Goal: Check status

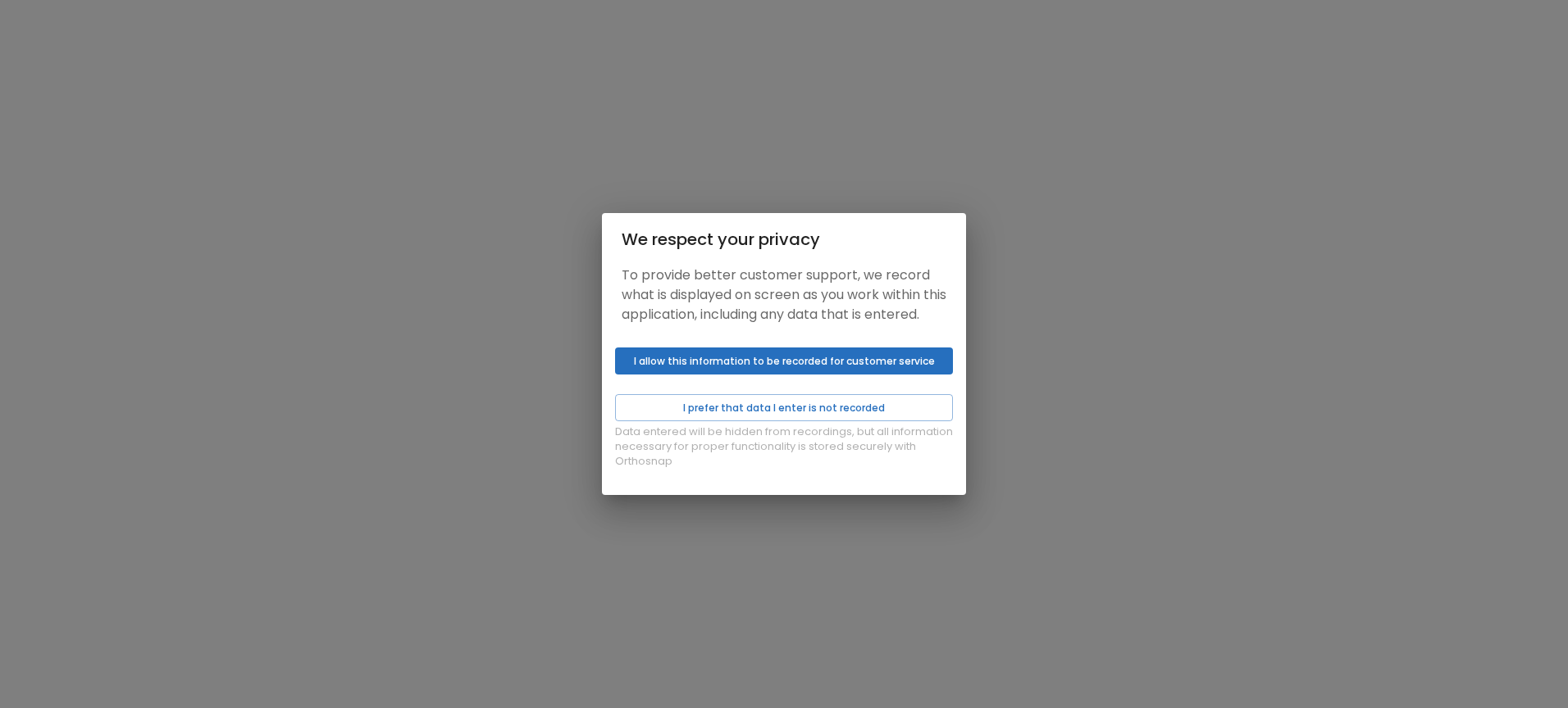
click at [833, 372] on button "I allow this information to be recorded for customer service" at bounding box center [784, 361] width 338 height 27
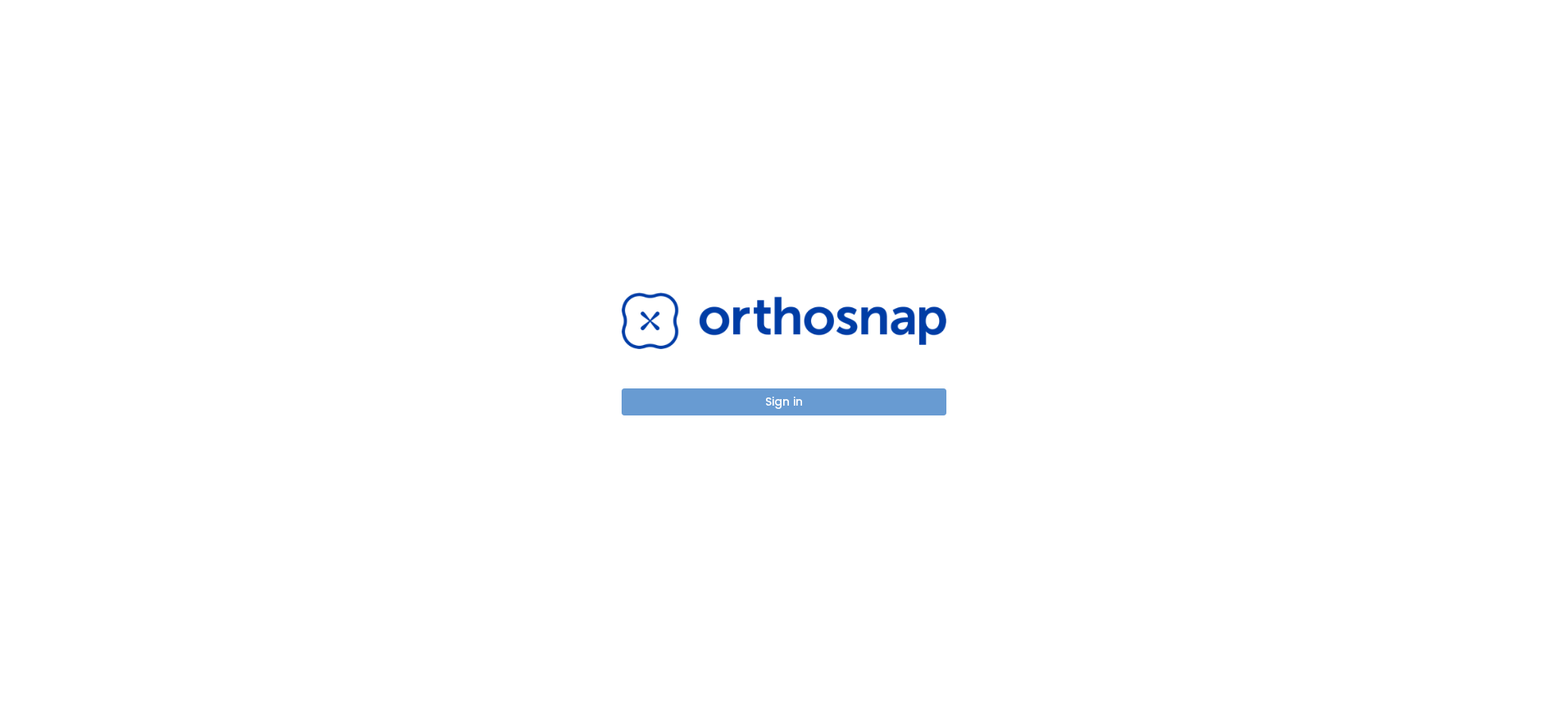
click at [794, 408] on button "Sign in" at bounding box center [784, 402] width 325 height 27
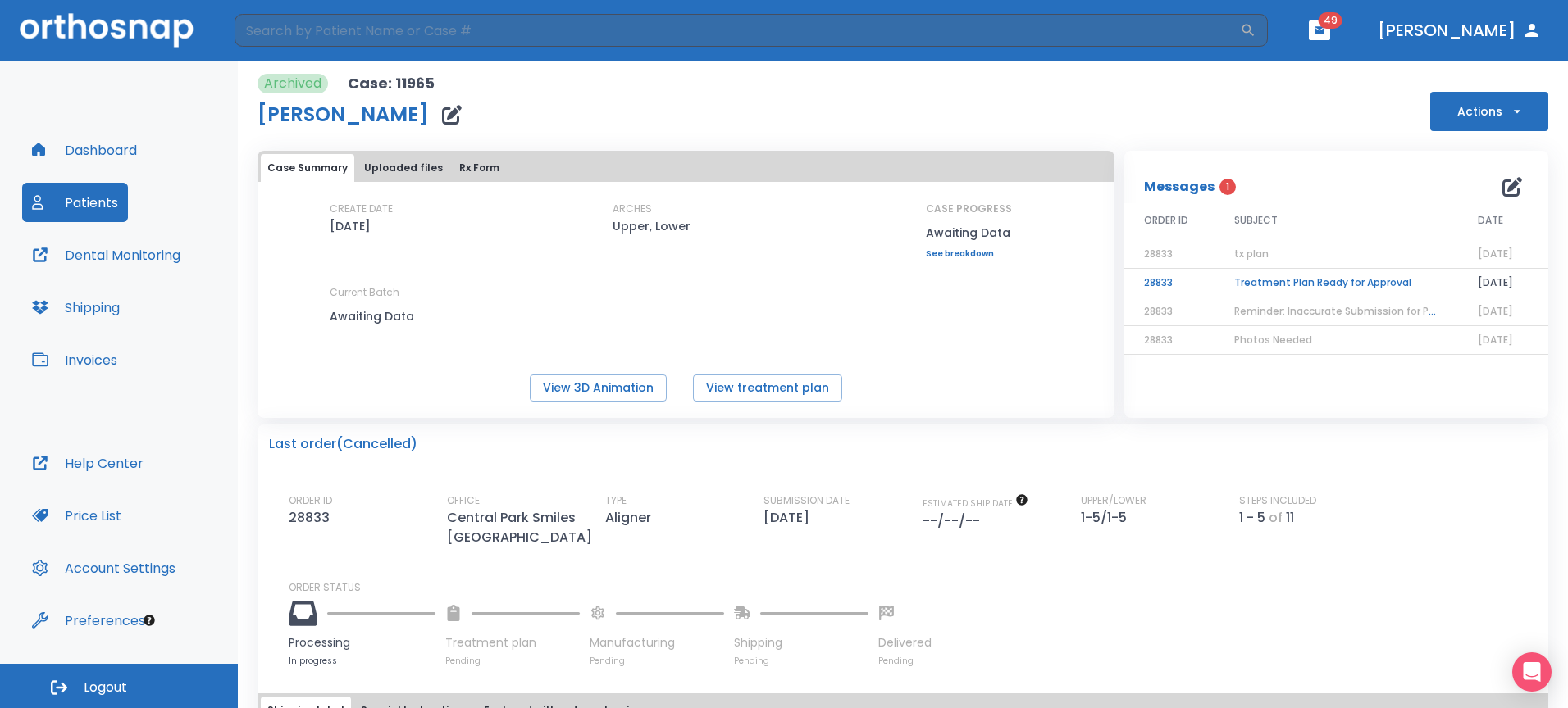
click at [63, 214] on button "Patients" at bounding box center [74, 202] width 106 height 39
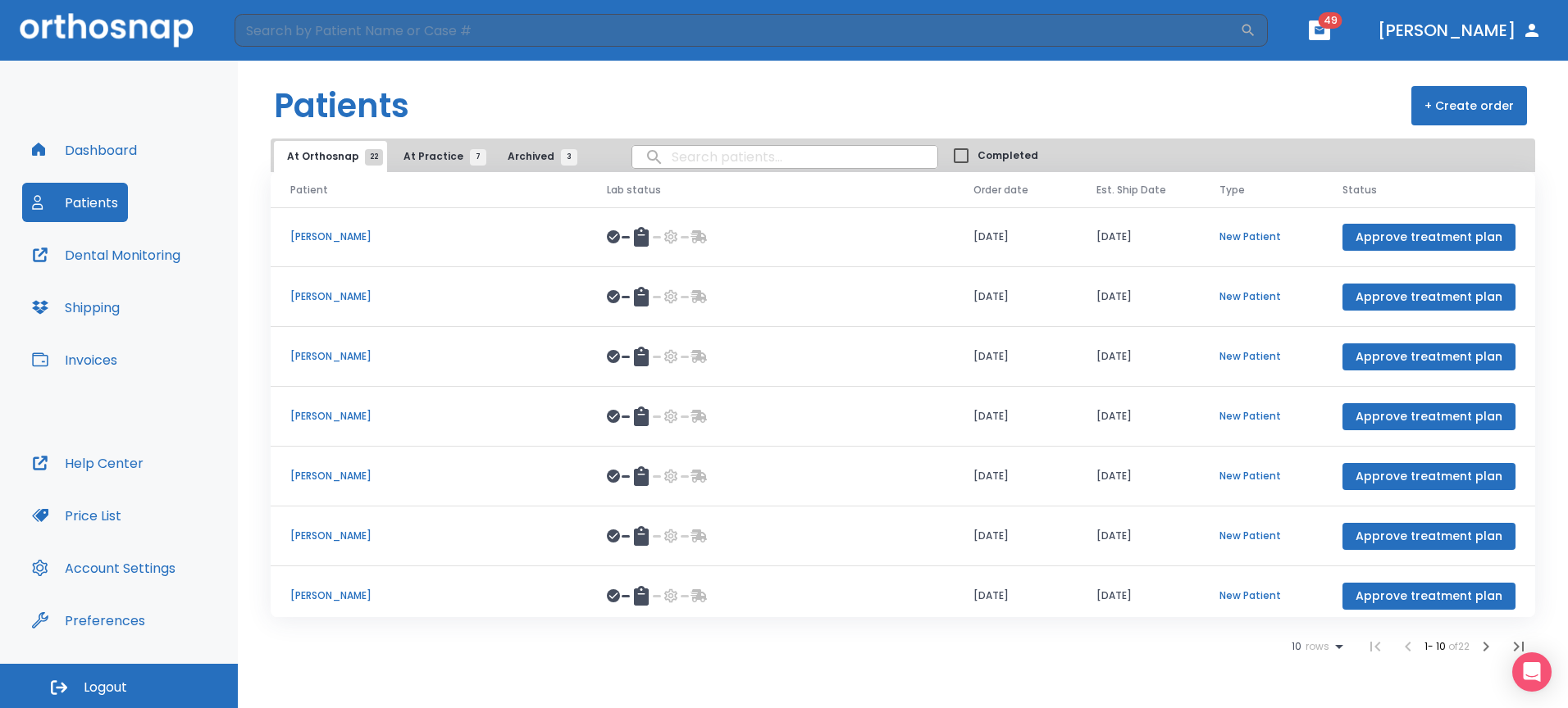
click at [440, 153] on span "At Practice 7" at bounding box center [441, 157] width 74 height 15
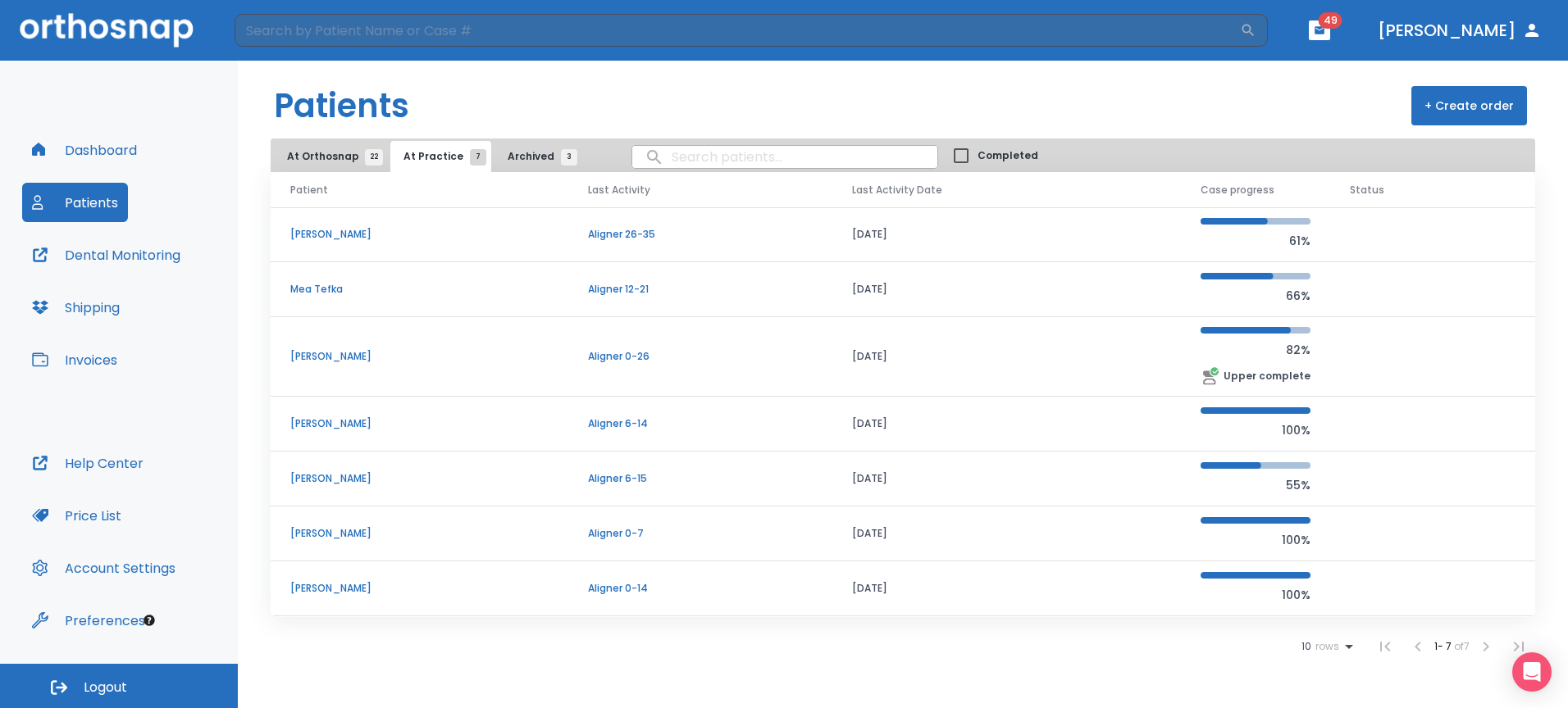
click at [420, 351] on p "[PERSON_NAME]" at bounding box center [419, 356] width 258 height 15
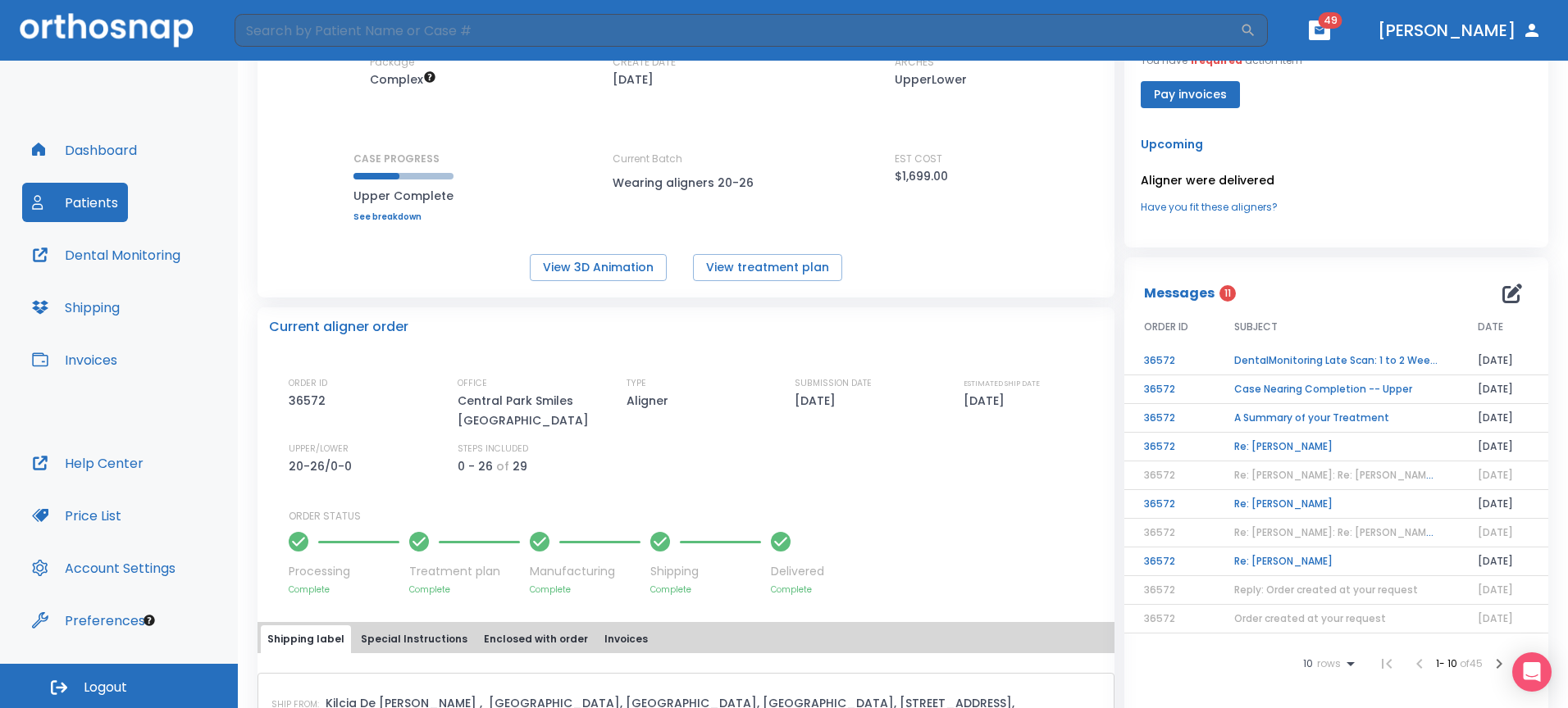
scroll to position [162, 0]
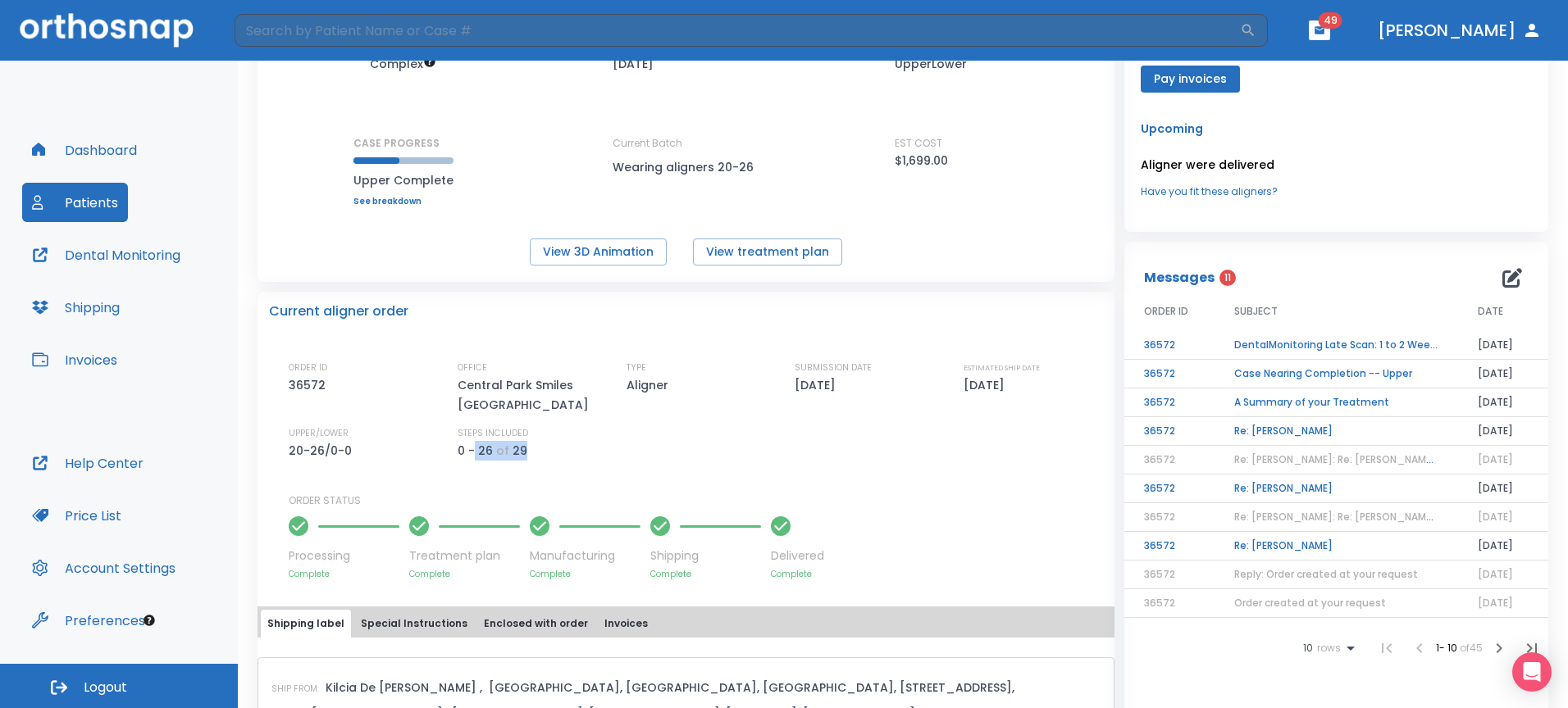
drag, startPoint x: 526, startPoint y: 431, endPoint x: 473, endPoint y: 432, distance: 53.0
click at [473, 432] on div "STEPS INCLUDED 0 - 26 of 29" at bounding box center [528, 443] width 140 height 34
click at [473, 441] on p "0 - 26" at bounding box center [475, 451] width 35 height 20
drag, startPoint x: 482, startPoint y: 432, endPoint x: 518, endPoint y: 434, distance: 36.1
click at [516, 441] on div "0 - 26 of 29" at bounding box center [492, 451] width 70 height 20
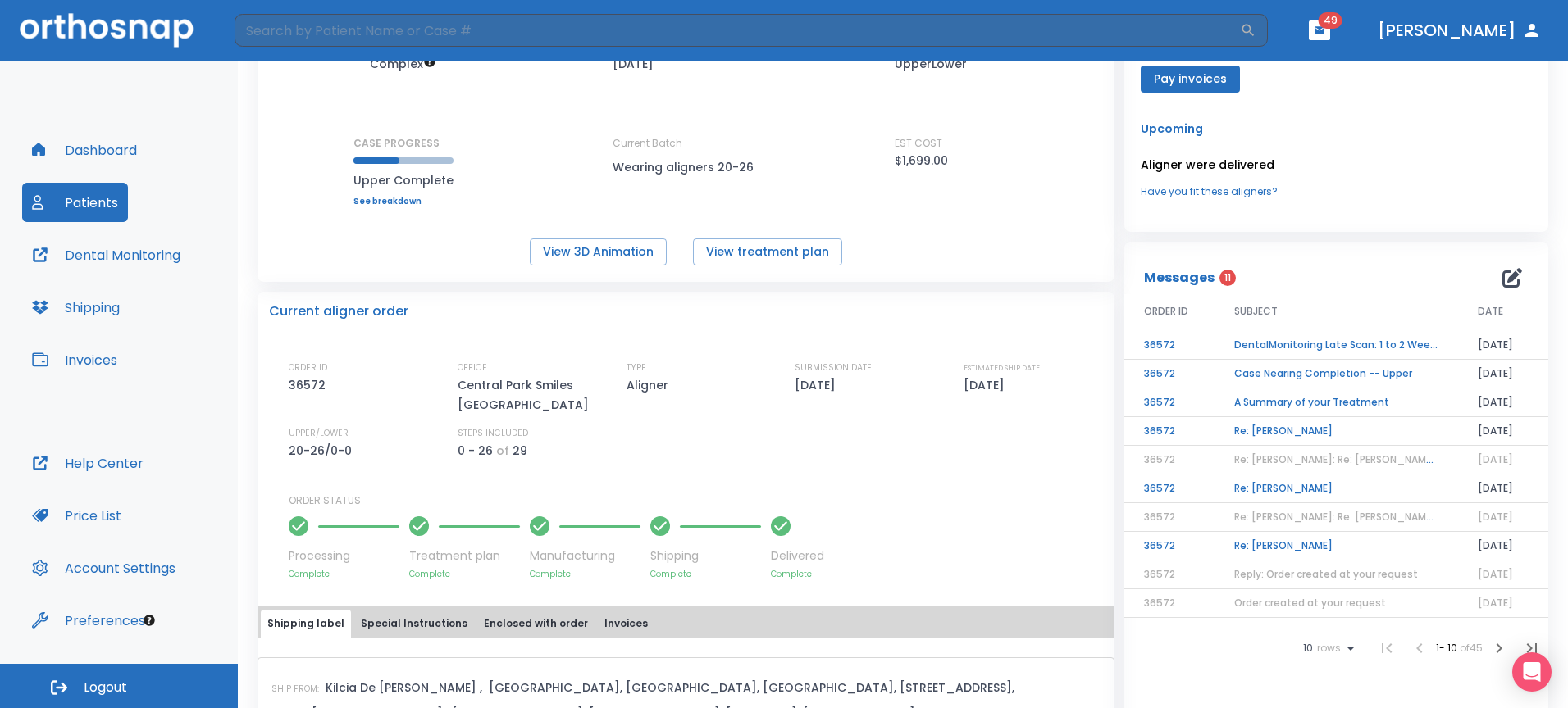
click at [521, 432] on div "STEPS INCLUDED 0 - 26 of 29" at bounding box center [528, 443] width 140 height 34
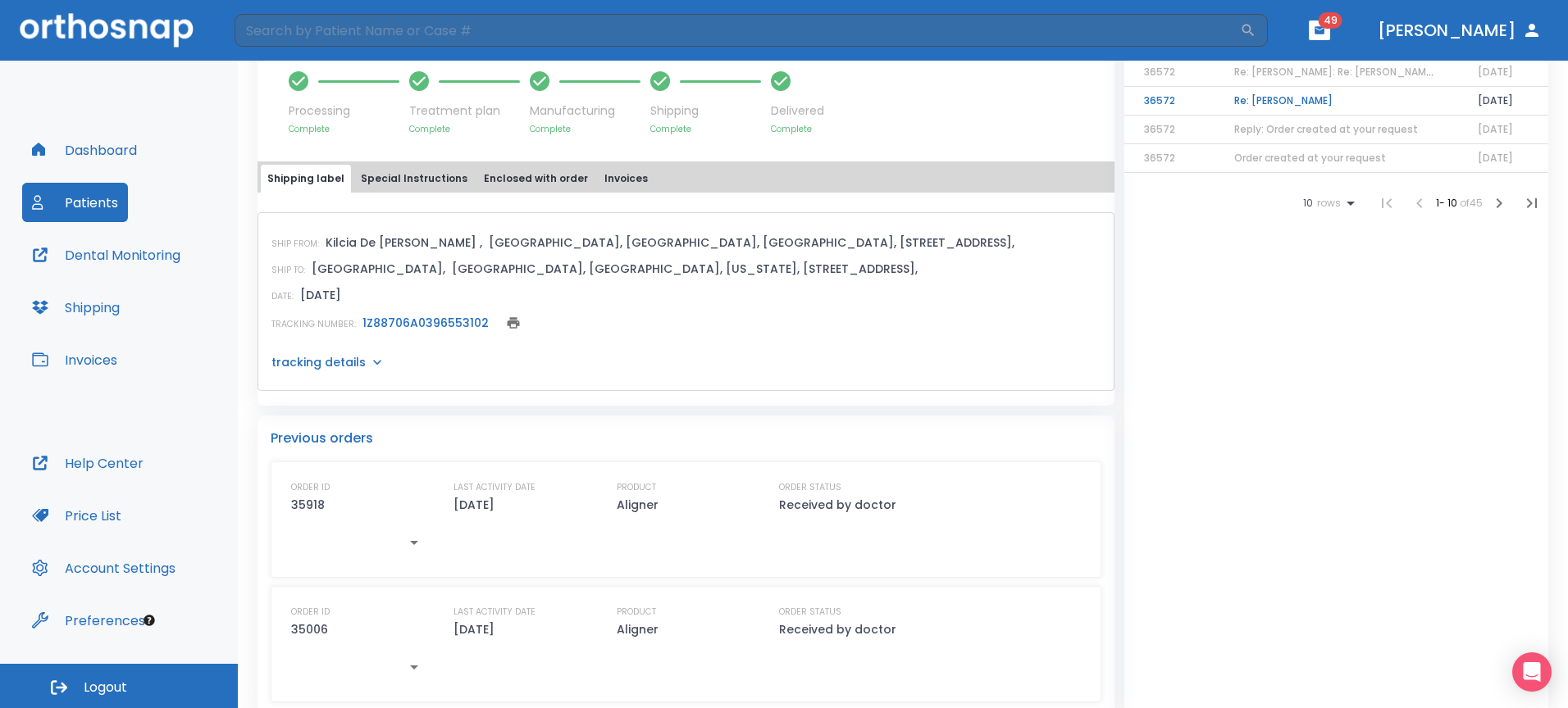
scroll to position [608, 0]
click at [901, 508] on div "ORDER ID 35918 LAST ACTIVITY DATE [DATE] PRODUCT Aligner ORDER STATUS Received …" at bounding box center [686, 519] width 790 height 79
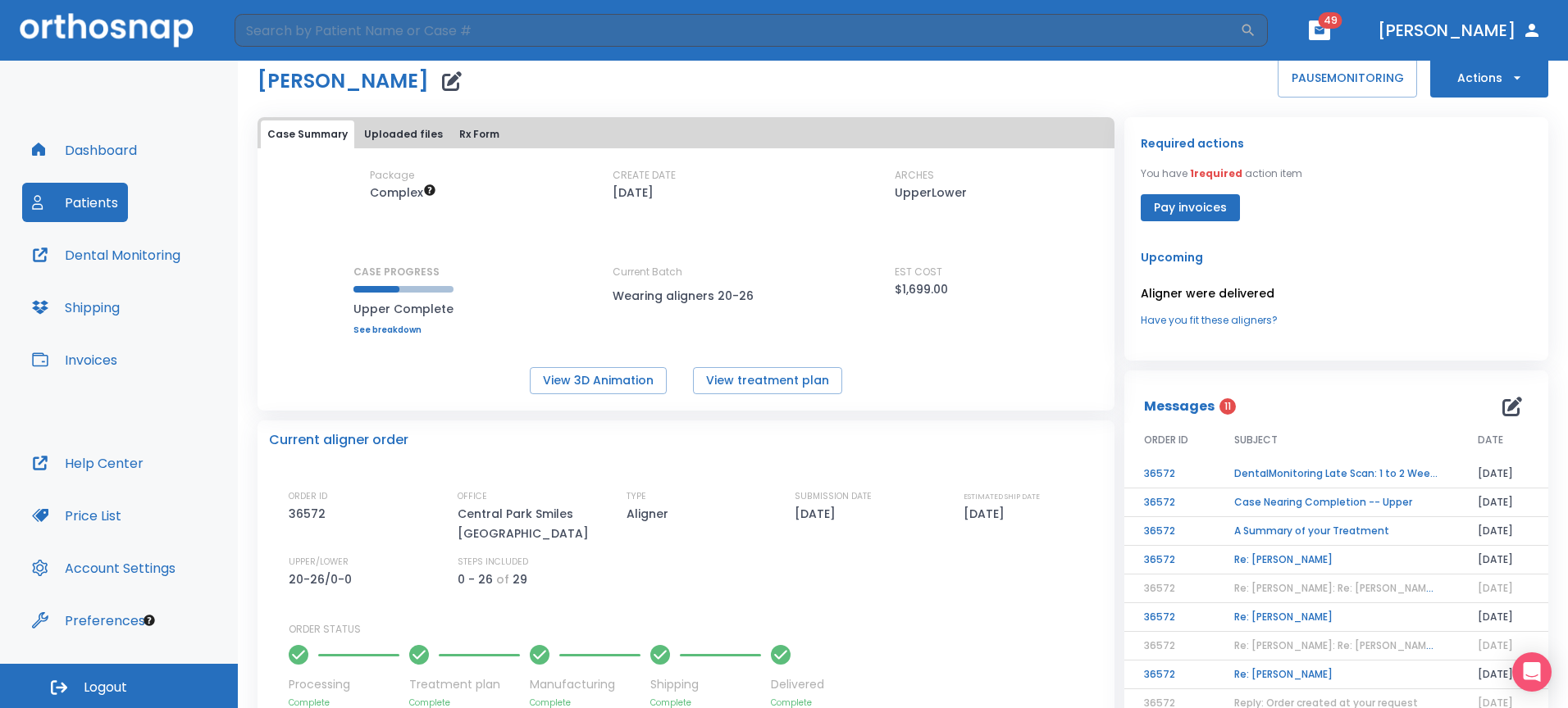
scroll to position [0, 0]
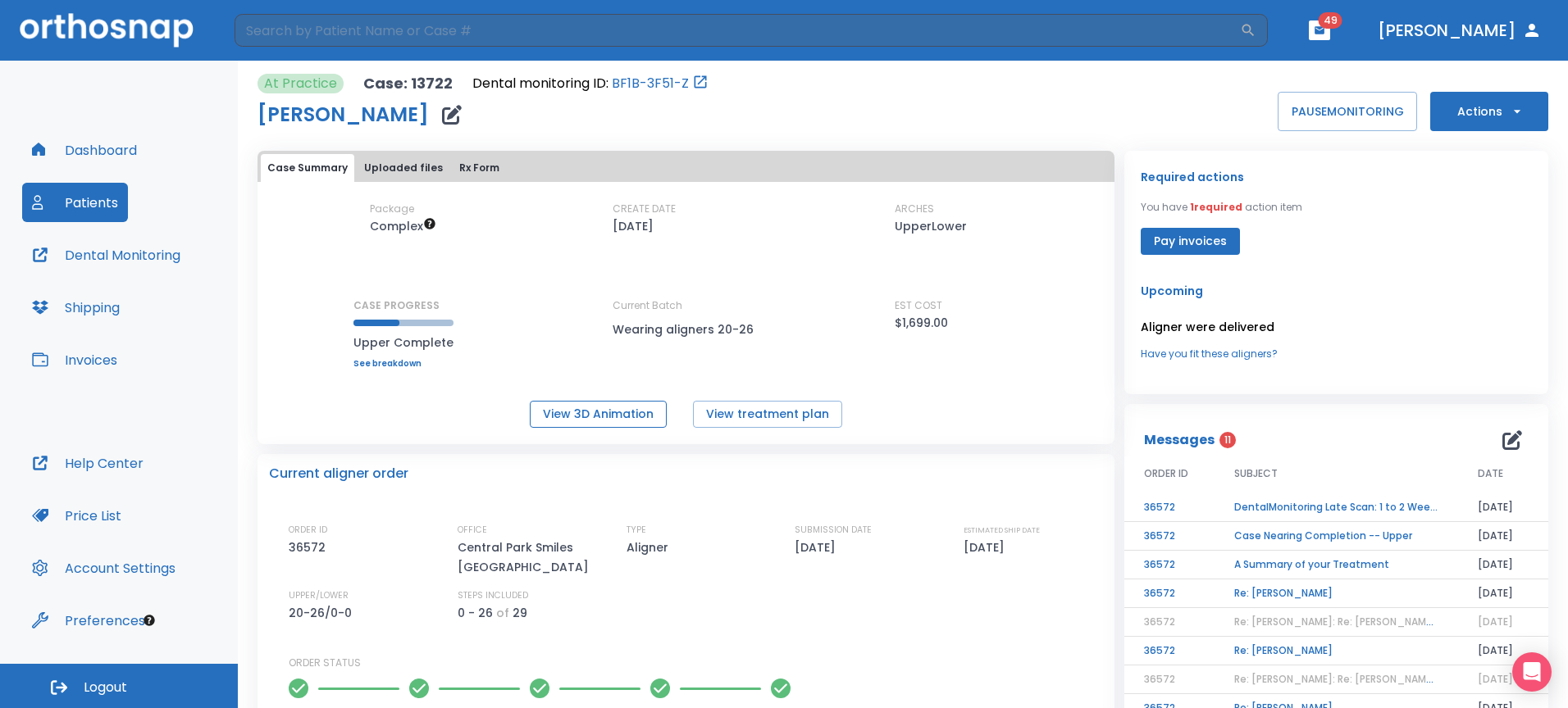
click at [599, 410] on button "View 3D Animation" at bounding box center [598, 414] width 137 height 27
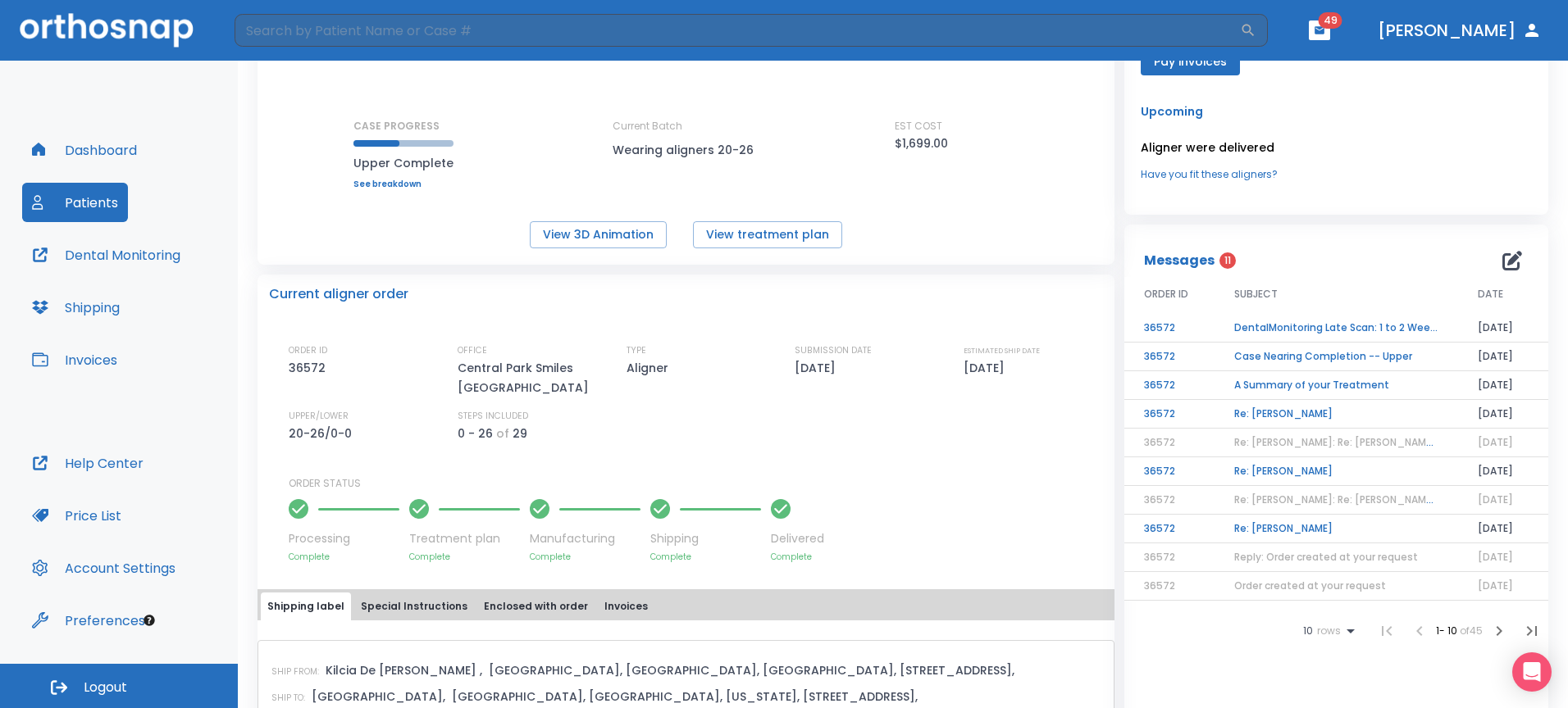
scroll to position [28, 0]
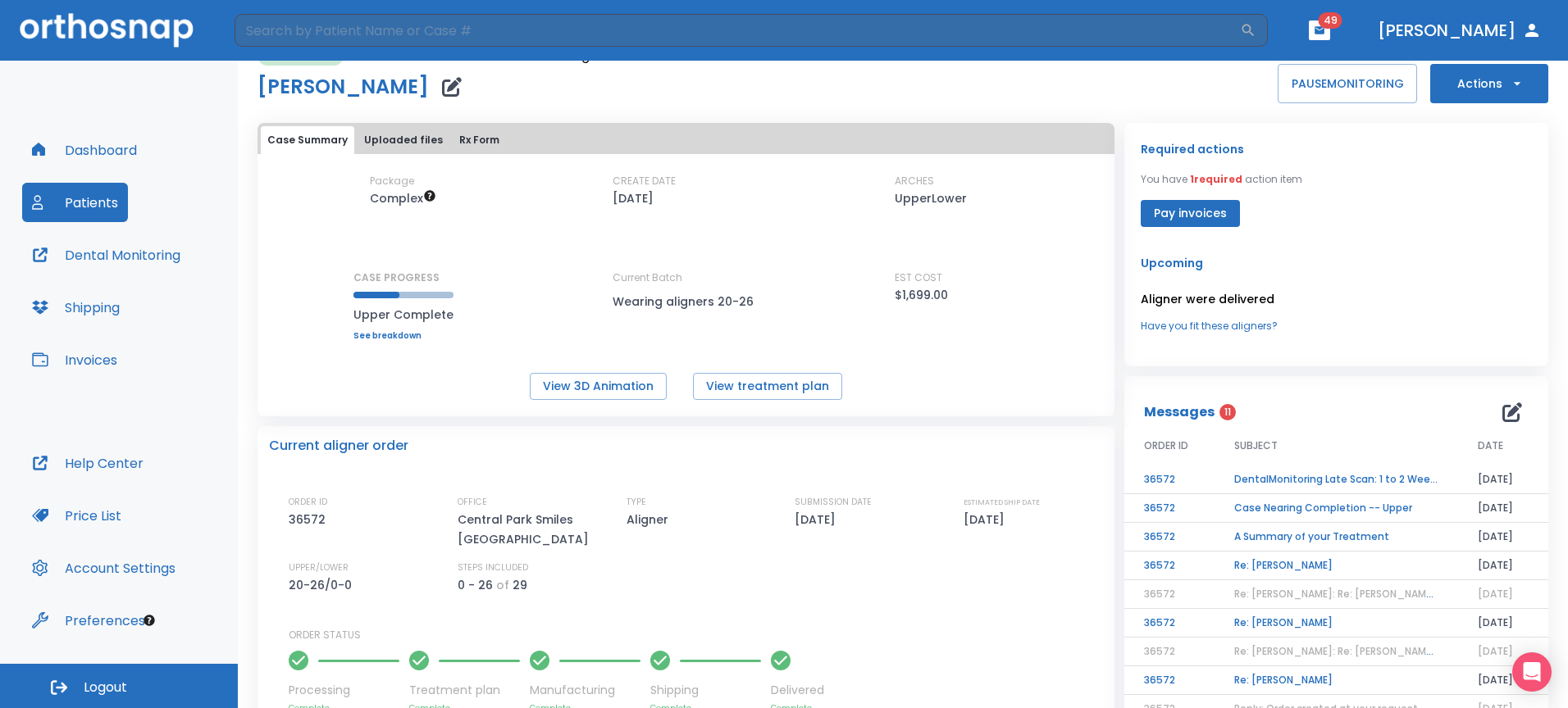
click at [1339, 505] on td "Case Nearing Completion -- Upper" at bounding box center [1336, 509] width 244 height 29
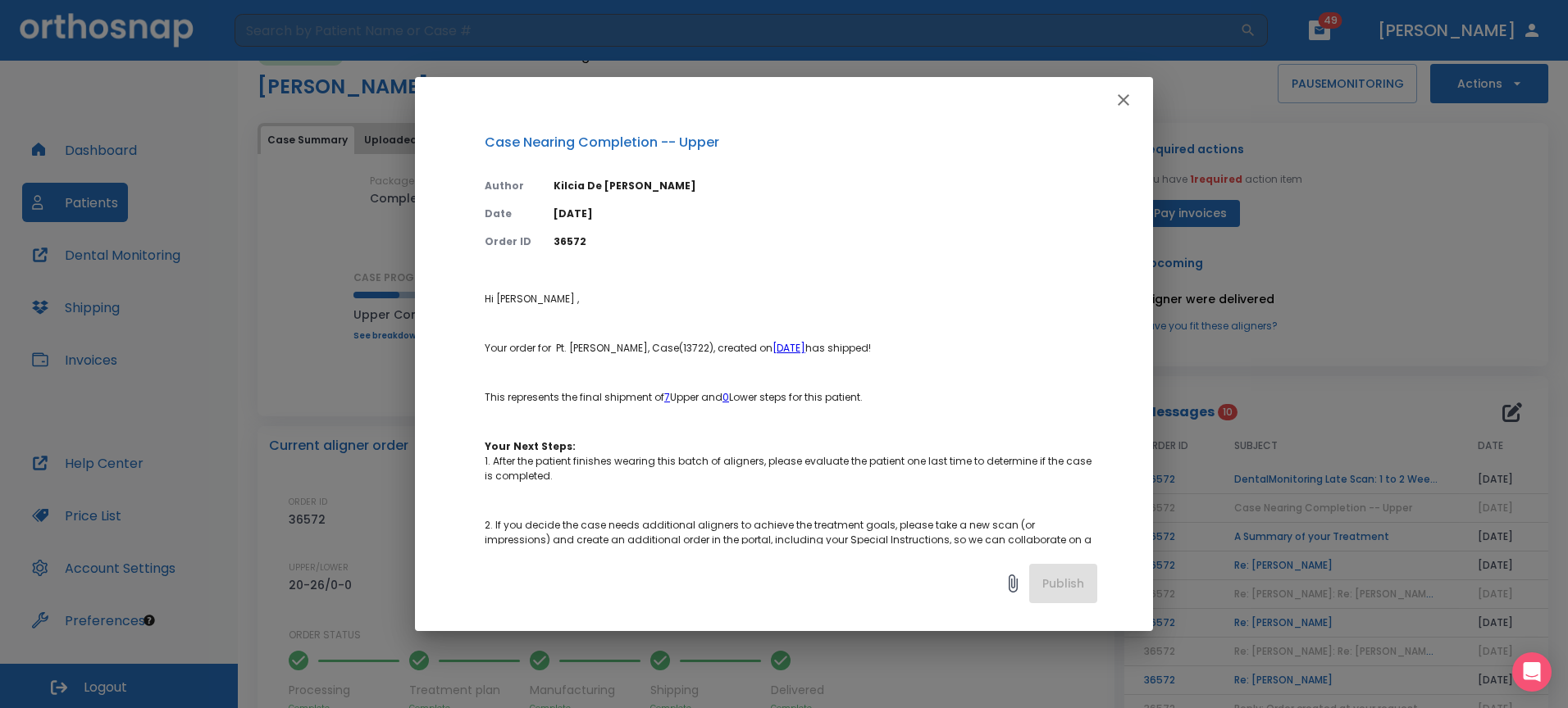
scroll to position [24, 0]
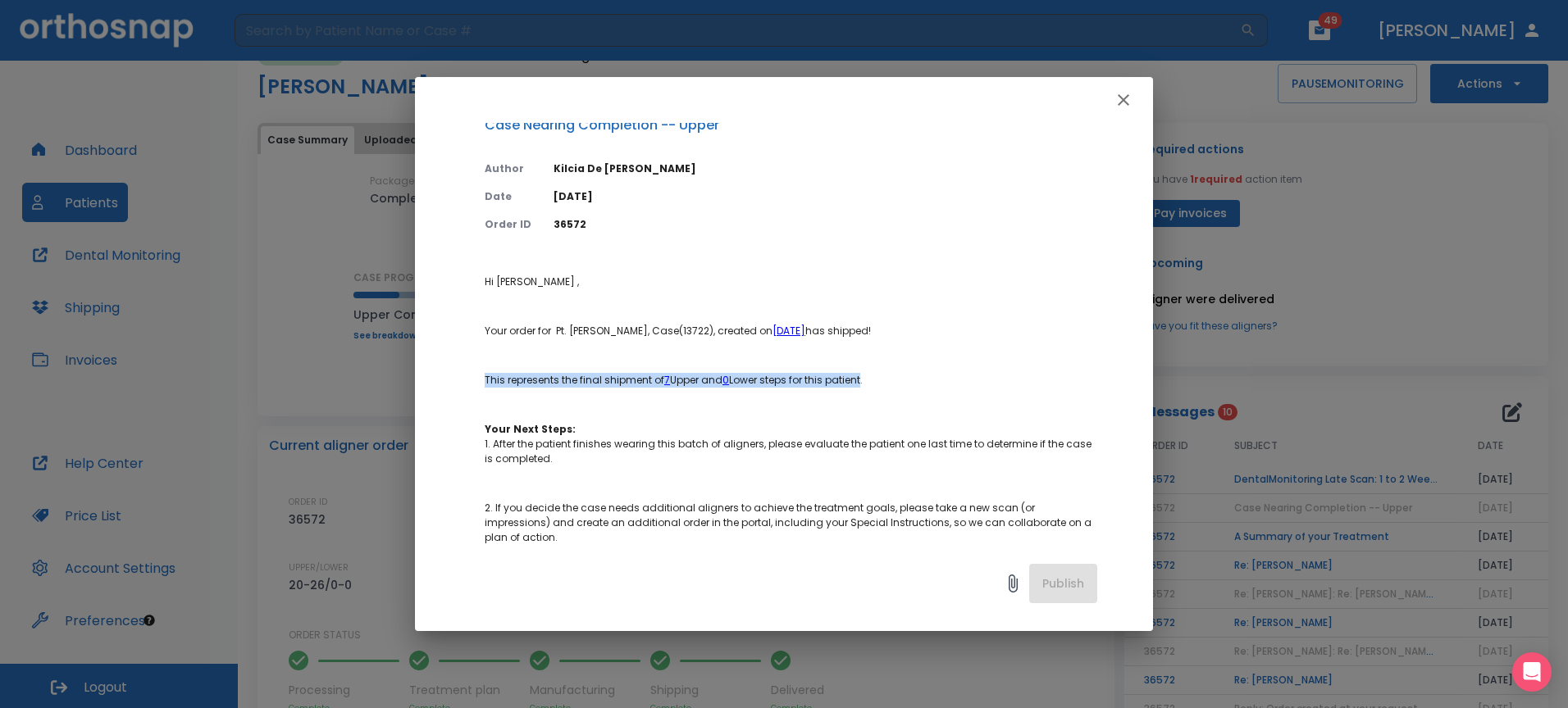
drag, startPoint x: 865, startPoint y: 379, endPoint x: 623, endPoint y: 364, distance: 242.5
click at [623, 364] on p "Hi [PERSON_NAME] , Your order for Pt. [PERSON_NAME], Case(13722), created on [D…" at bounding box center [790, 530] width 612 height 511
click at [699, 432] on p "Your Next Steps: 1. After the patient finishes wearing this batch of aligners, …" at bounding box center [790, 444] width 612 height 44
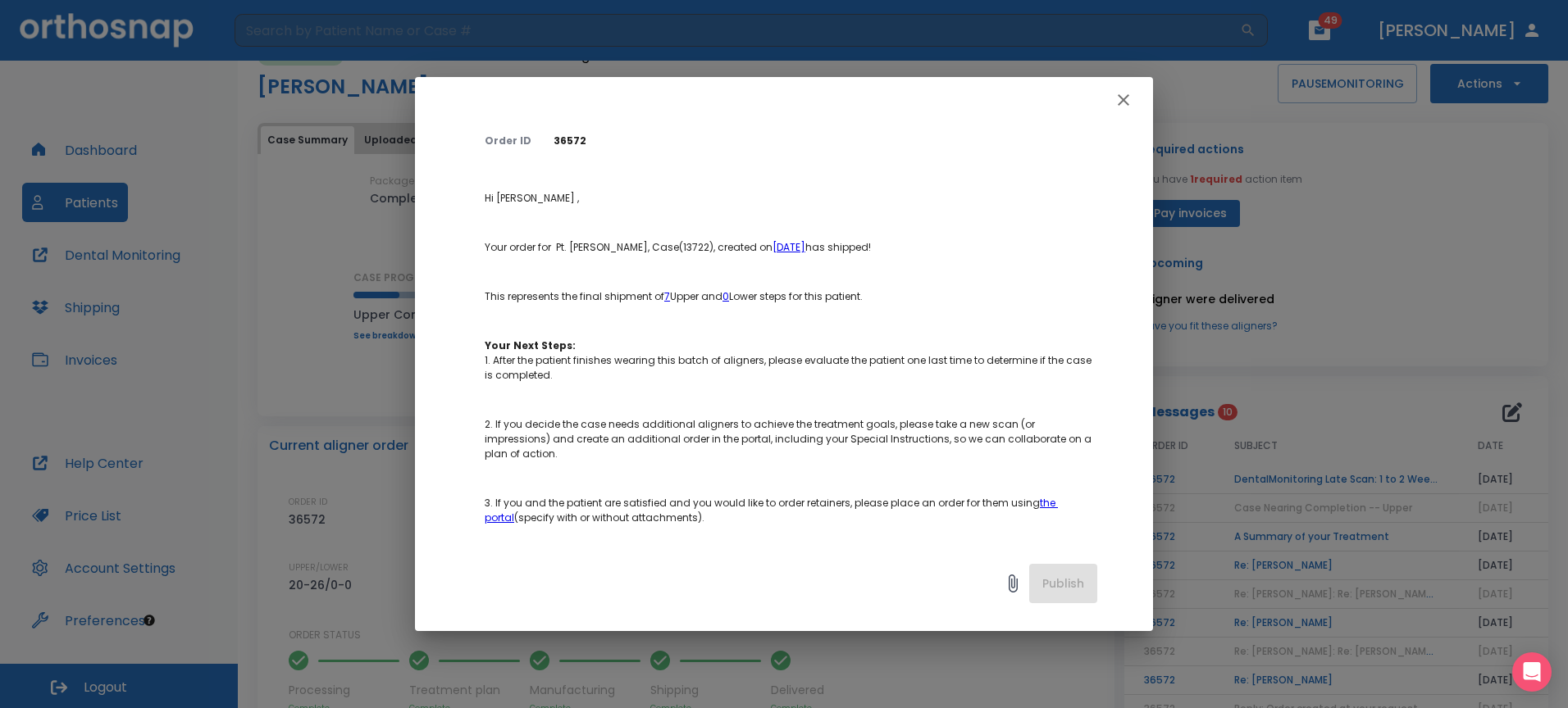
scroll to position [0, 0]
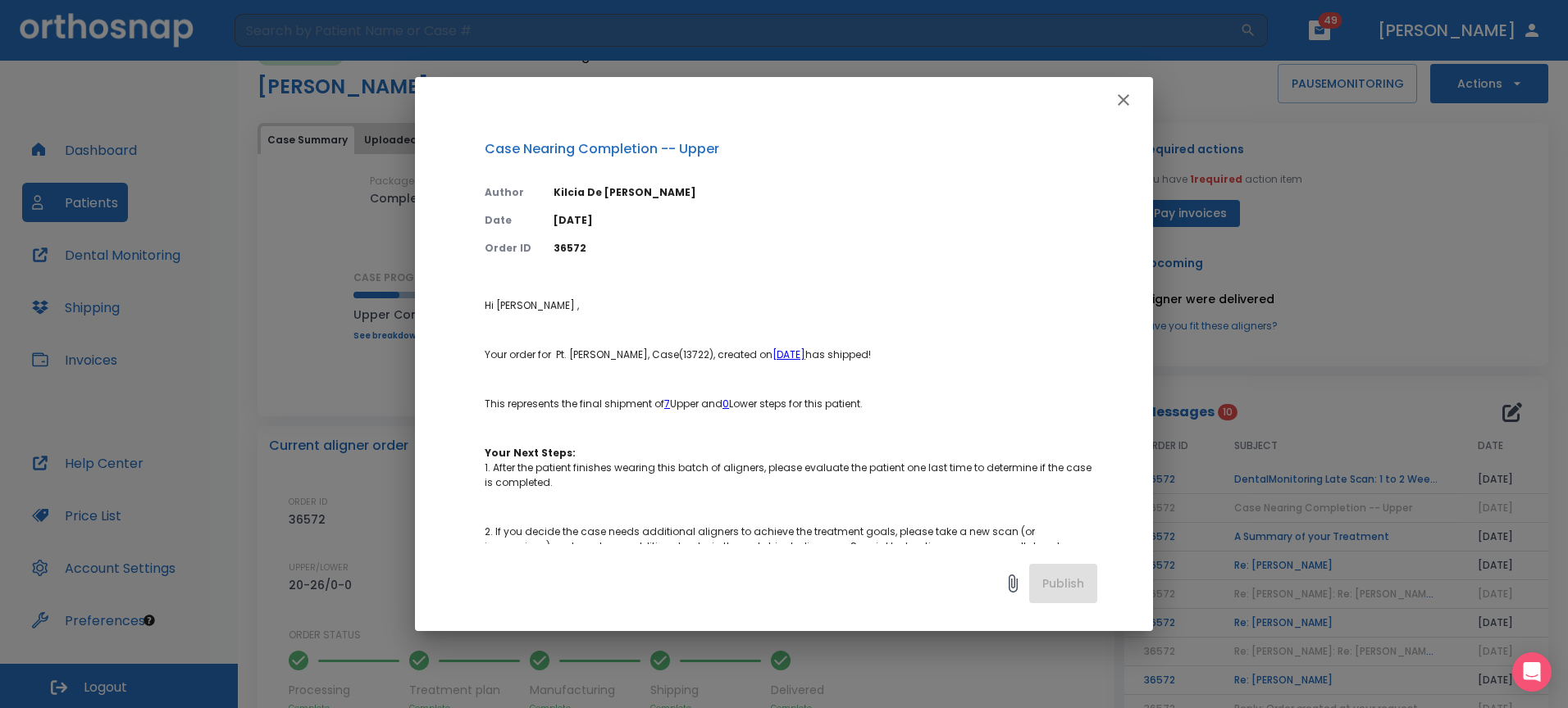
click at [1115, 104] on icon "button" at bounding box center [1124, 100] width 20 height 20
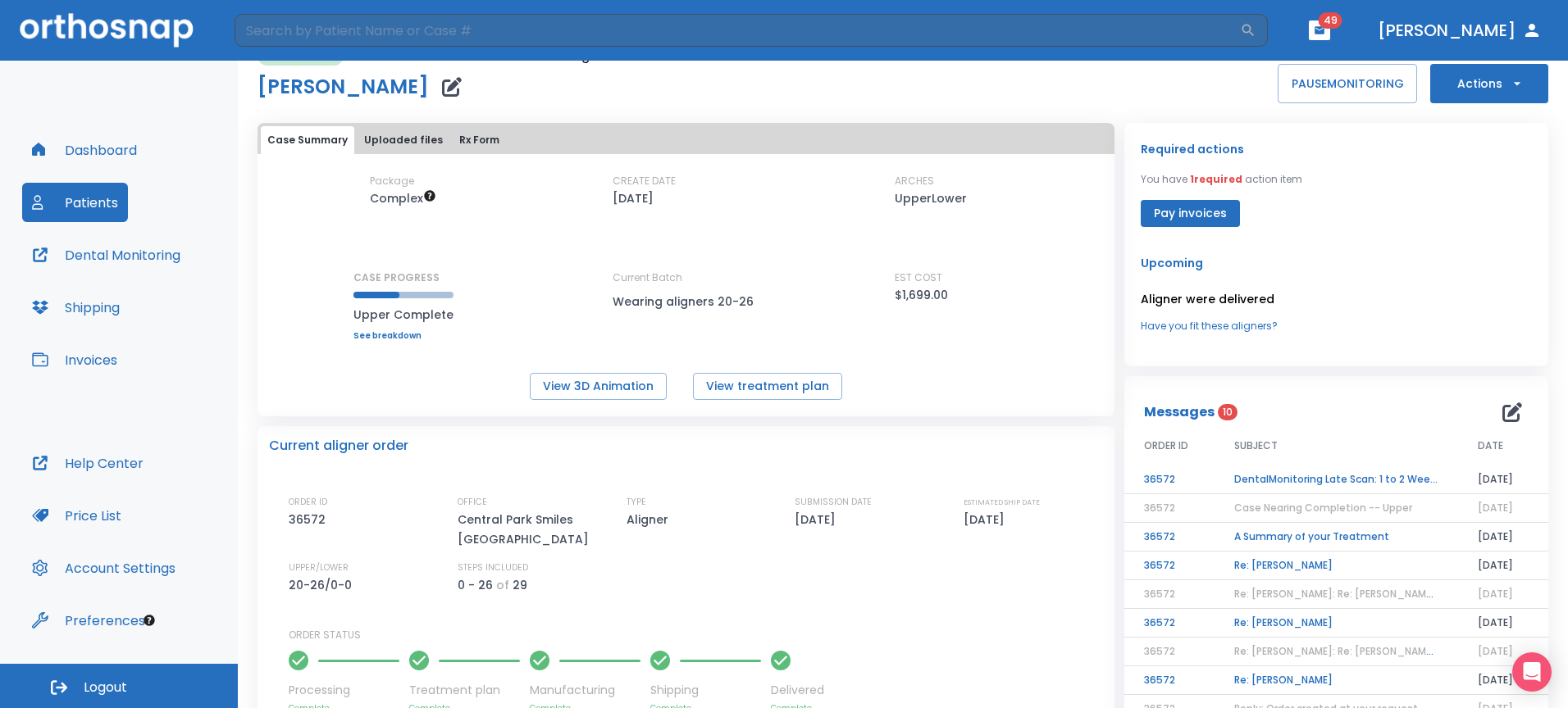
click at [1360, 539] on td "A Summary of your Treatment" at bounding box center [1336, 538] width 244 height 29
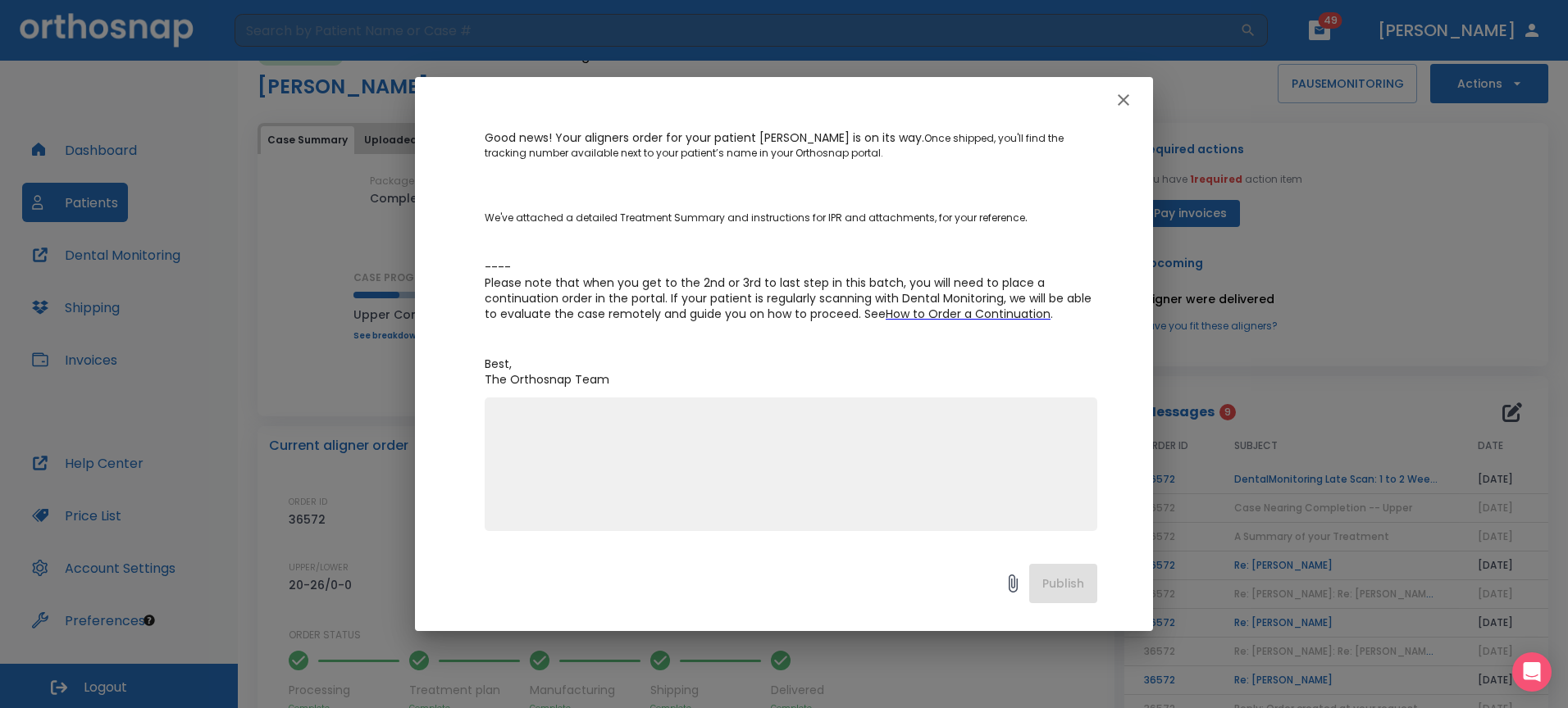
scroll to position [258, 0]
click at [1122, 97] on icon "button" at bounding box center [1124, 100] width 20 height 20
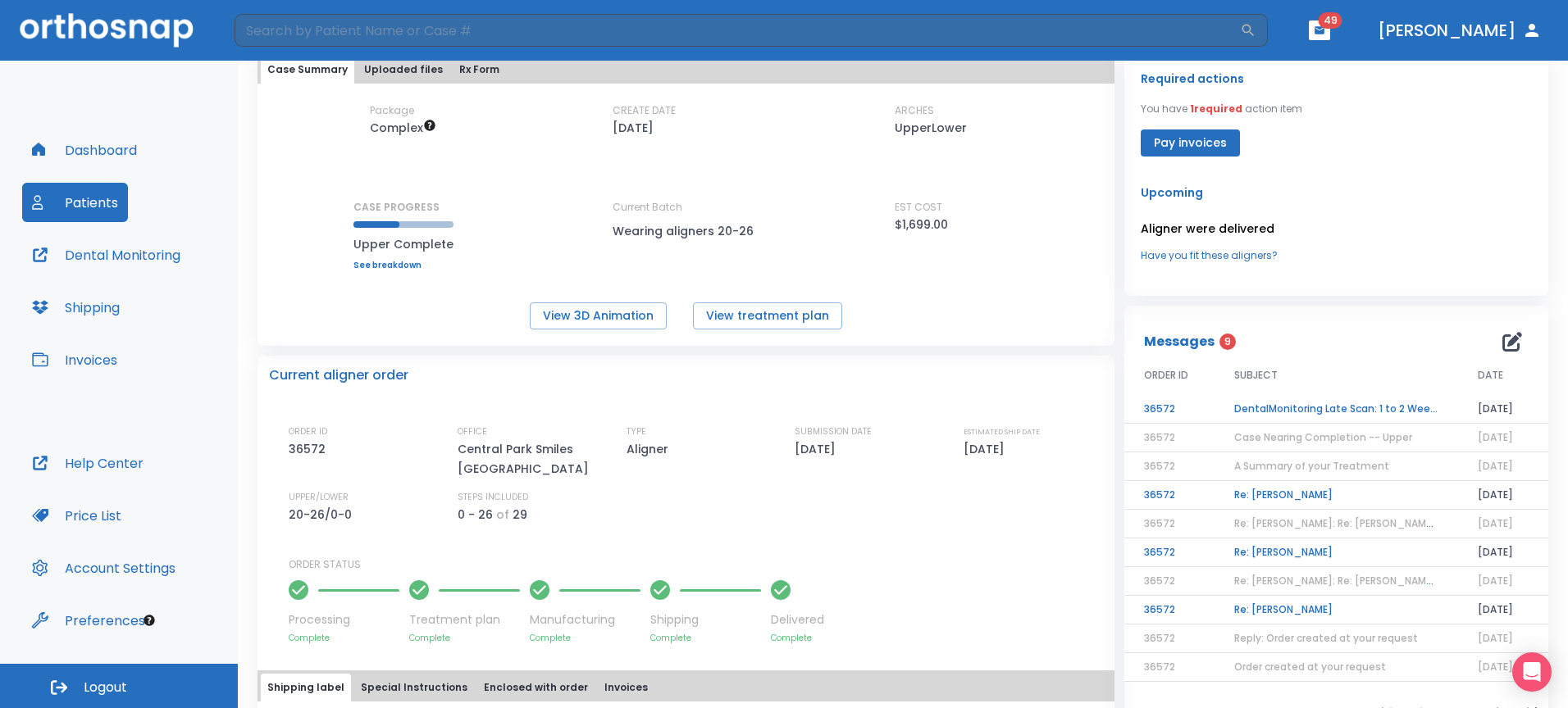
scroll to position [131, 0]
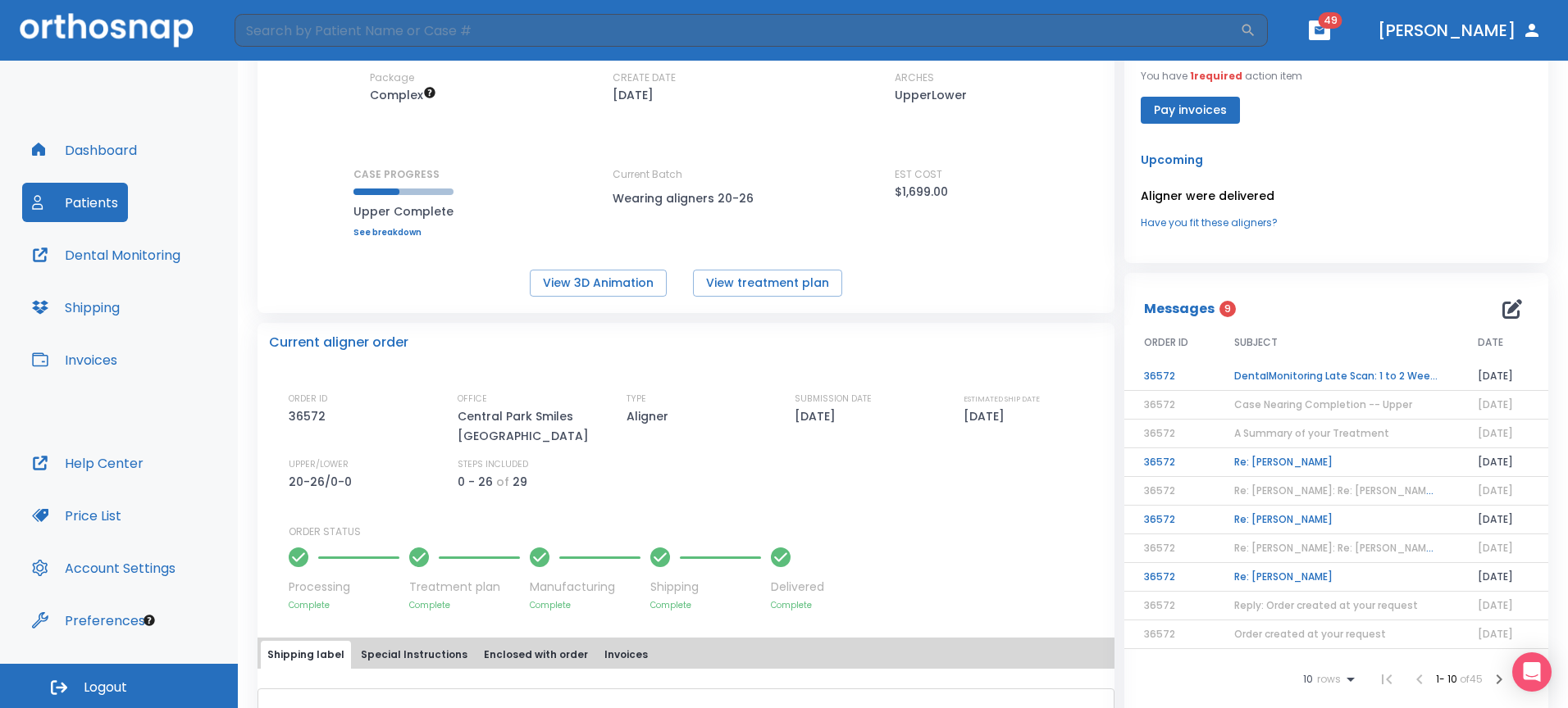
click at [1489, 680] on icon "button" at bounding box center [1499, 680] width 20 height 20
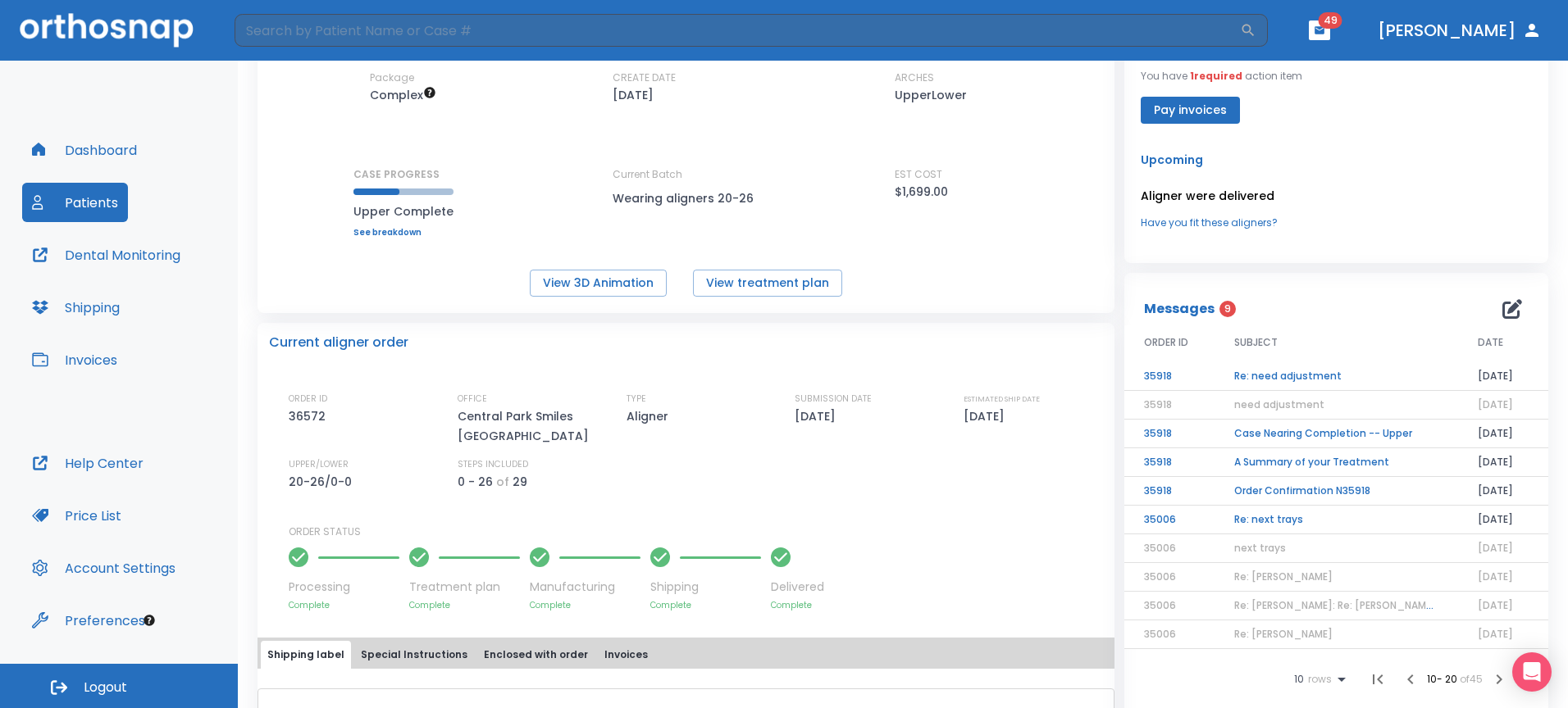
click at [1281, 431] on td "Case Nearing Completion -- Upper" at bounding box center [1336, 434] width 244 height 29
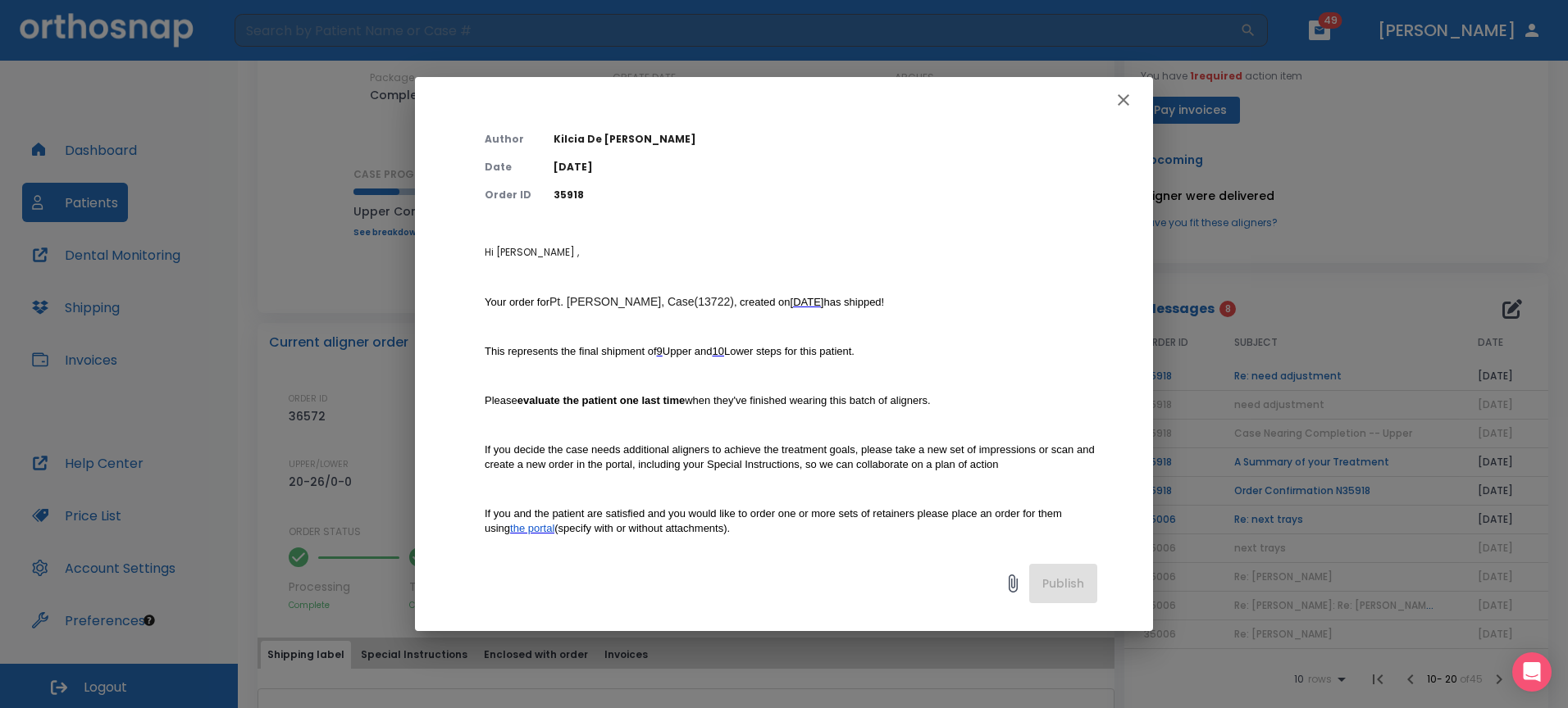
scroll to position [0, 0]
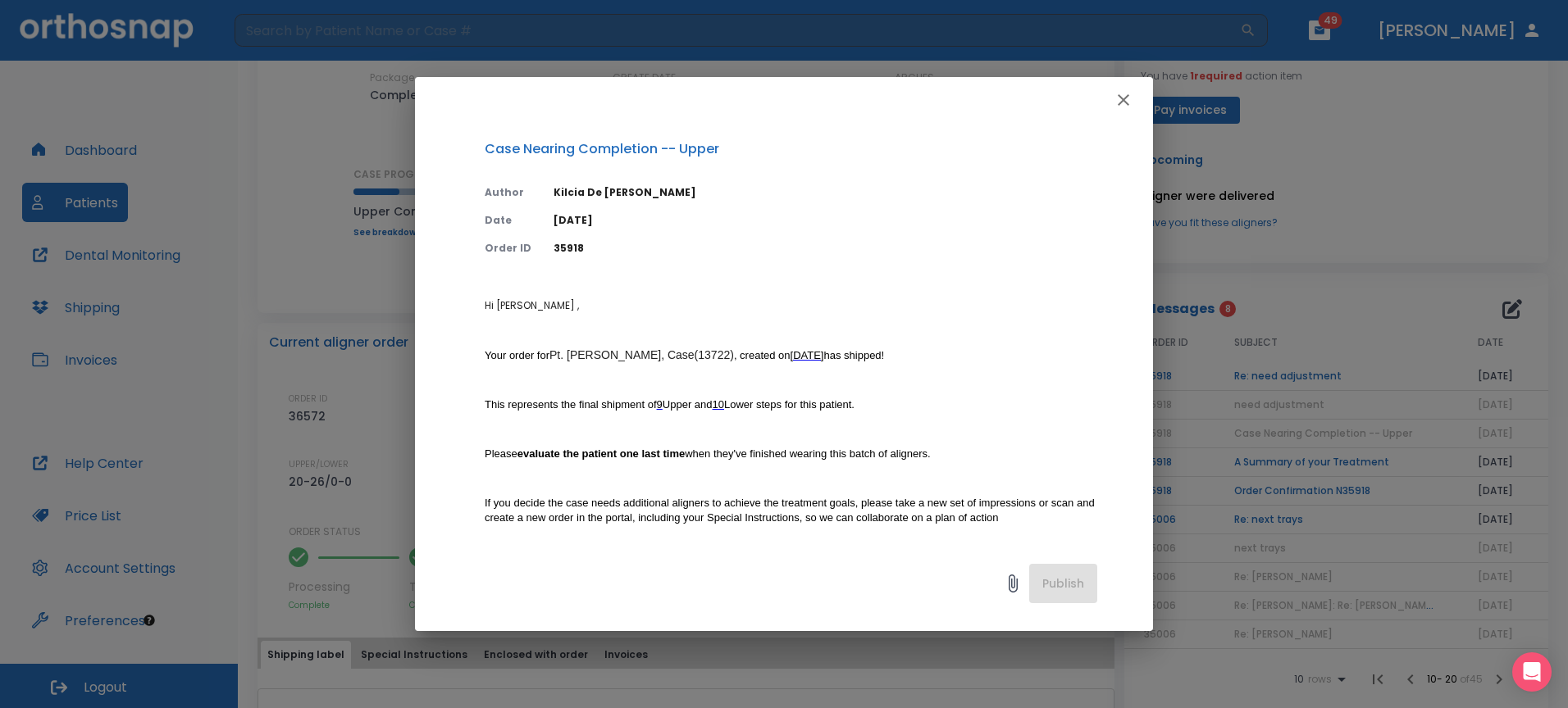
click at [1122, 93] on icon "button" at bounding box center [1124, 100] width 20 height 20
